Goal: Task Accomplishment & Management: Manage account settings

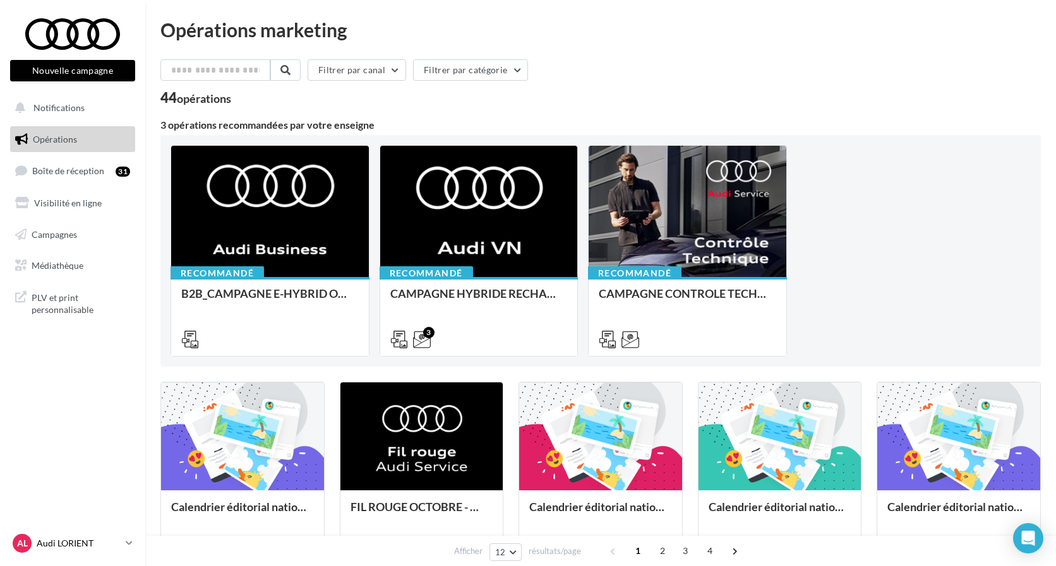
click at [80, 544] on p "Audi LORIENT" at bounding box center [79, 543] width 84 height 13
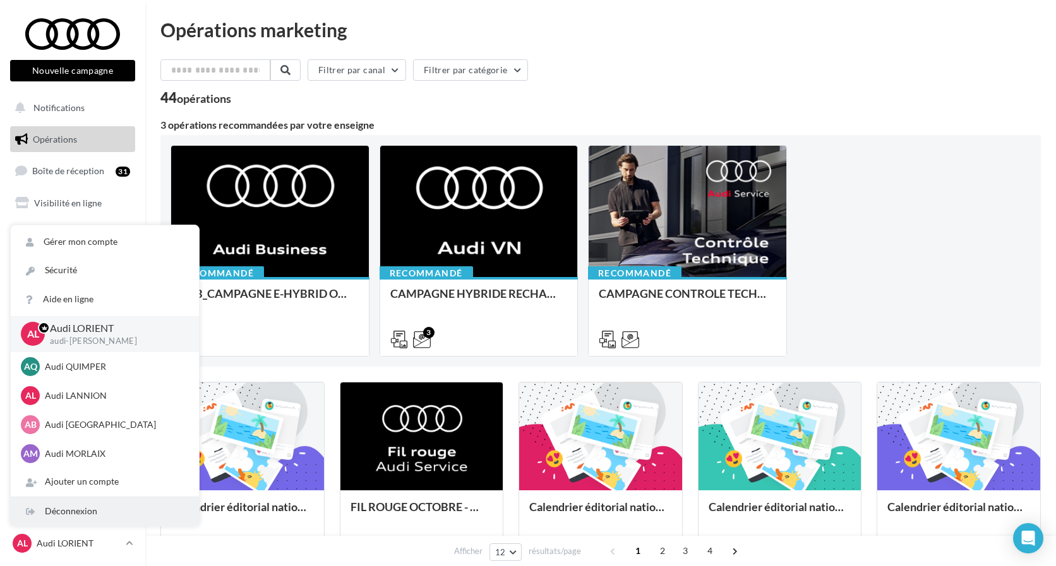
click at [86, 510] on div "Déconnexion" at bounding box center [105, 511] width 188 height 28
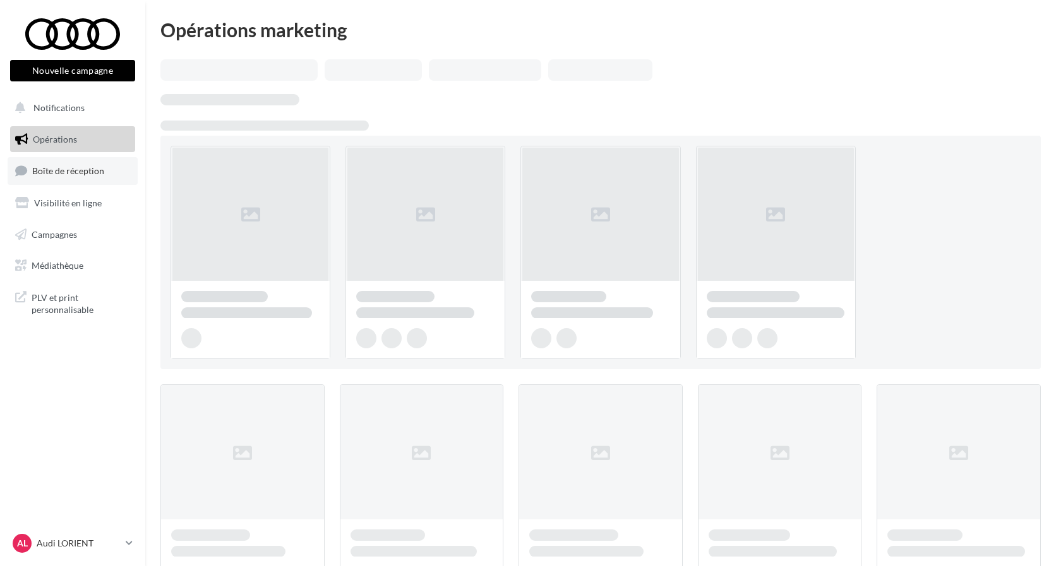
click at [83, 163] on link "Boîte de réception" at bounding box center [73, 170] width 130 height 27
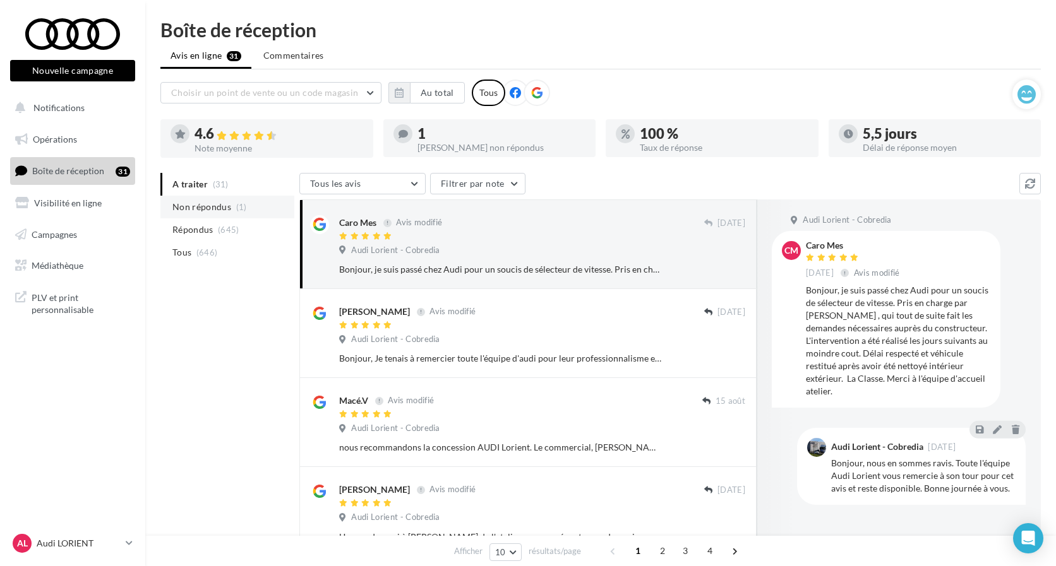
click at [222, 207] on span "Non répondus" at bounding box center [201, 207] width 59 height 13
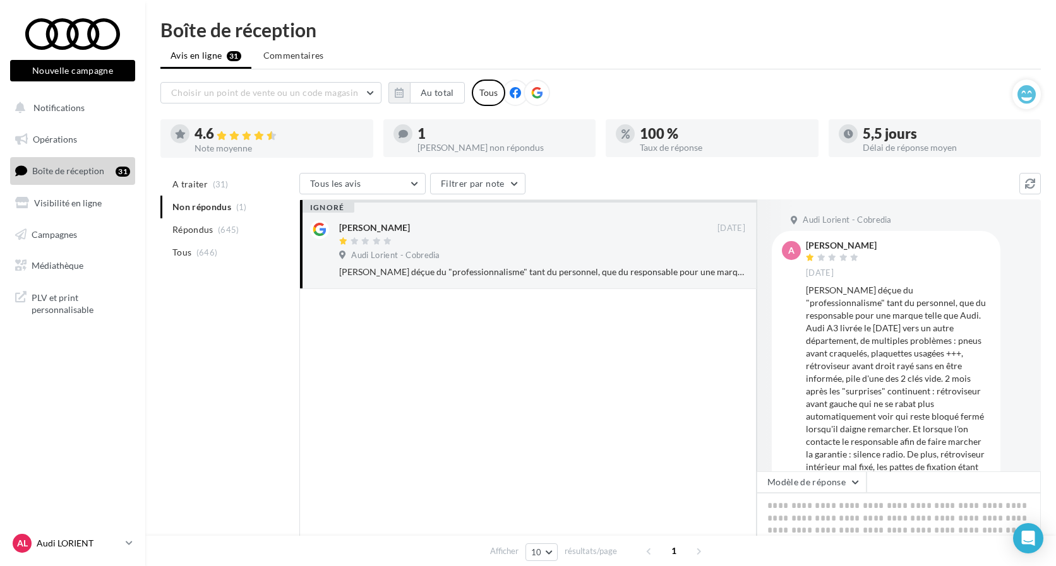
click at [65, 546] on p "Audi LORIENT" at bounding box center [79, 543] width 84 height 13
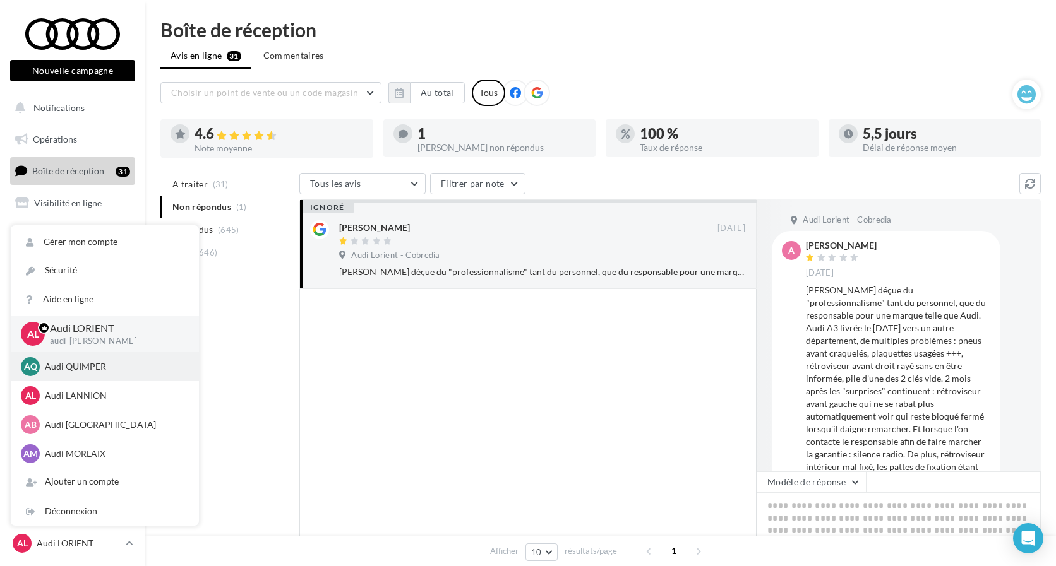
click at [83, 366] on p "Audi QUIMPER" at bounding box center [114, 366] width 139 height 13
